Goal: Navigation & Orientation: Find specific page/section

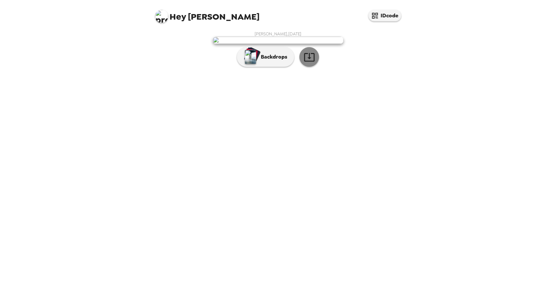
click at [311, 61] on icon "button" at bounding box center [309, 57] width 10 height 9
